Goal: Check status: Check status

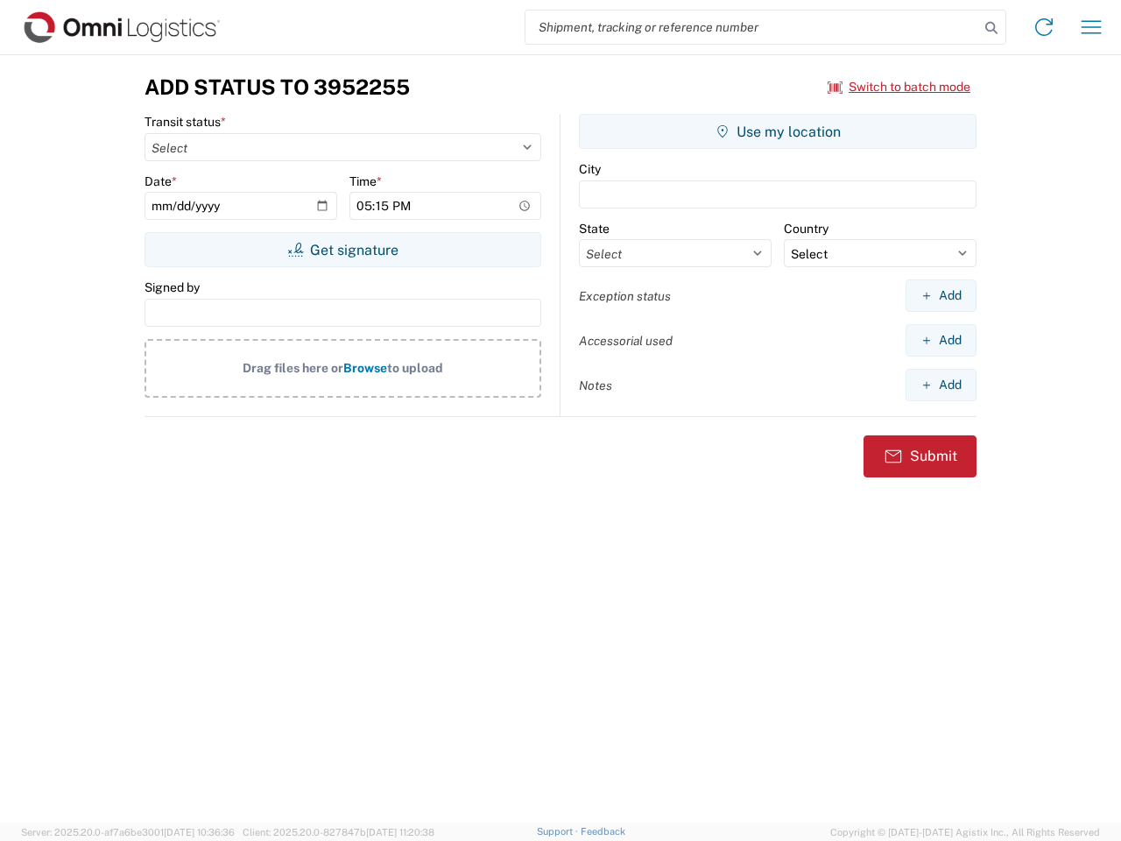
click at [753, 27] on input "search" at bounding box center [753, 27] width 454 height 33
click at [992, 28] on icon at bounding box center [992, 28] width 25 height 25
click at [1044, 27] on icon at bounding box center [1044, 27] width 28 height 28
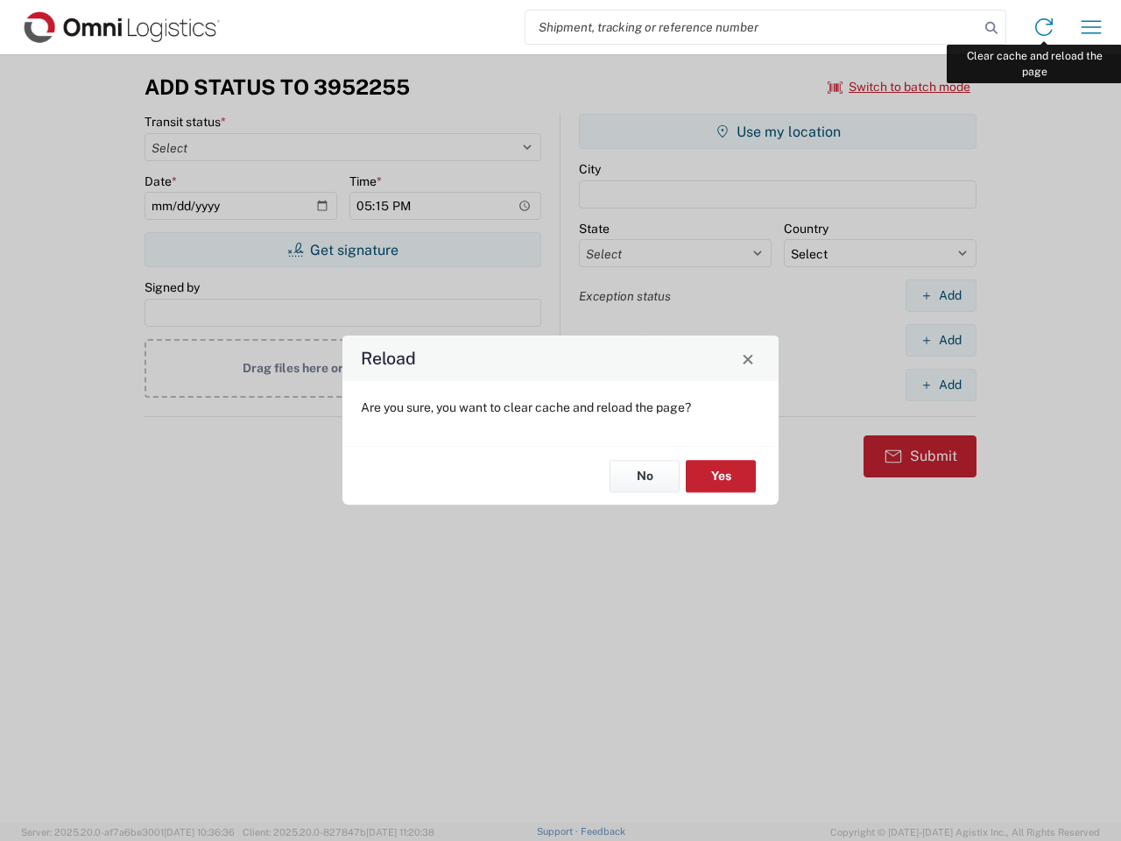
click at [1092, 27] on div "Reload Are you sure, you want to clear cache and reload the page? No Yes" at bounding box center [560, 420] width 1121 height 841
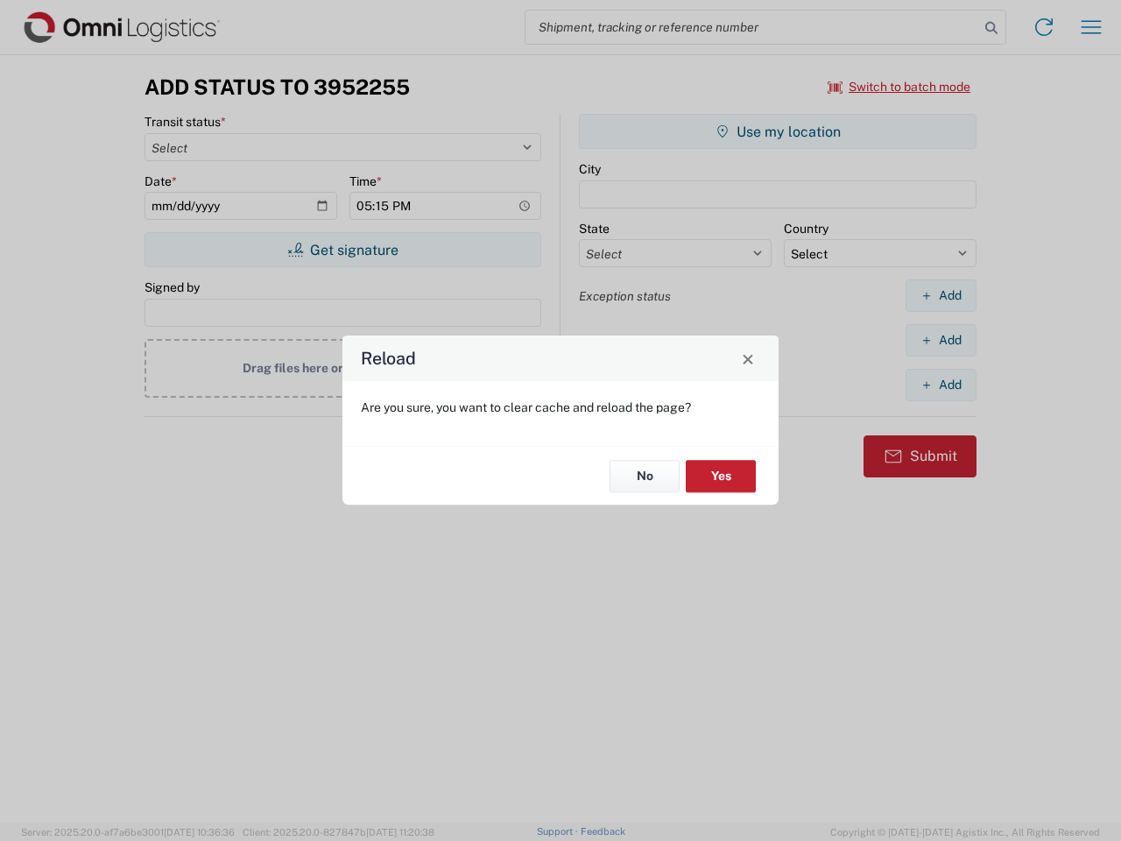
click at [900, 87] on div "Reload Are you sure, you want to clear cache and reload the page? No Yes" at bounding box center [560, 420] width 1121 height 841
click at [343, 250] on div "Reload Are you sure, you want to clear cache and reload the page? No Yes" at bounding box center [560, 420] width 1121 height 841
click at [778, 131] on div "Reload Are you sure, you want to clear cache and reload the page? No Yes" at bounding box center [560, 420] width 1121 height 841
click at [941, 295] on div "Reload Are you sure, you want to clear cache and reload the page? No Yes" at bounding box center [560, 420] width 1121 height 841
click at [941, 340] on div "Reload Are you sure, you want to clear cache and reload the page? No Yes" at bounding box center [560, 420] width 1121 height 841
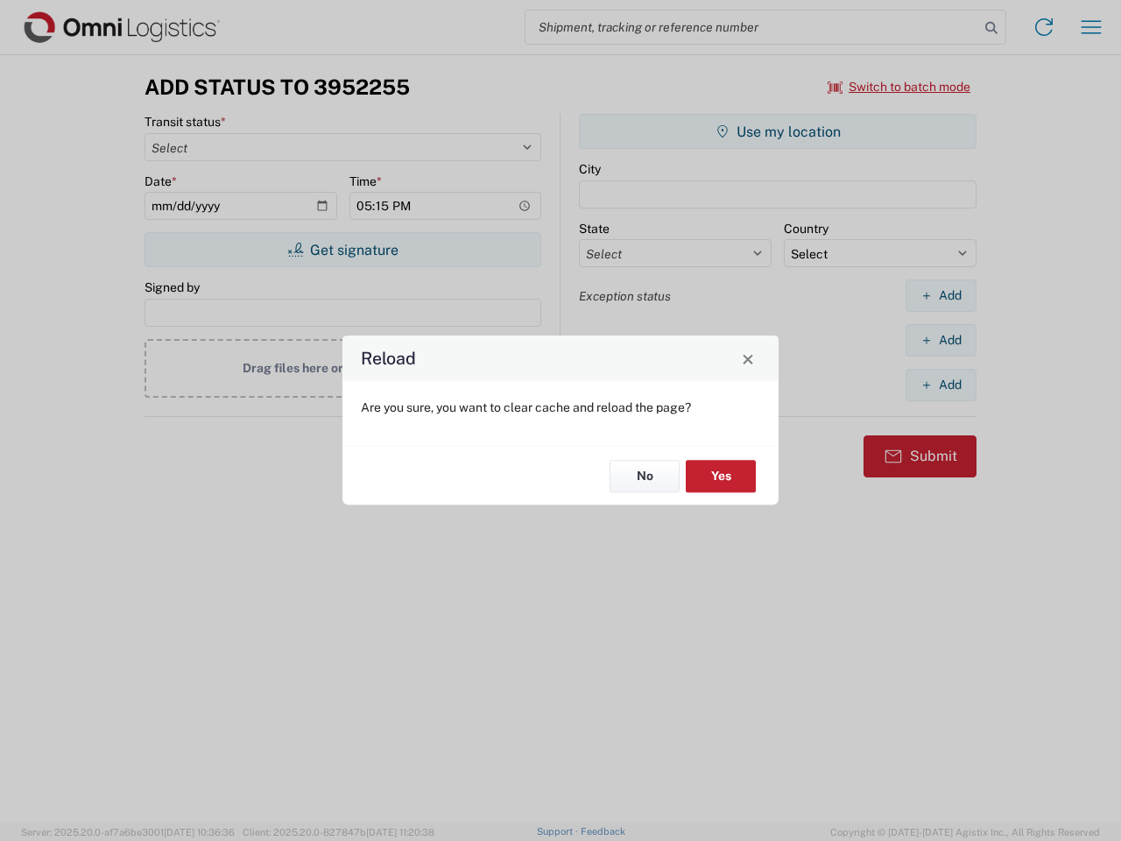
click at [941, 385] on div "Reload Are you sure, you want to clear cache and reload the page? No Yes" at bounding box center [560, 420] width 1121 height 841
